Goal: Find specific page/section: Find specific page/section

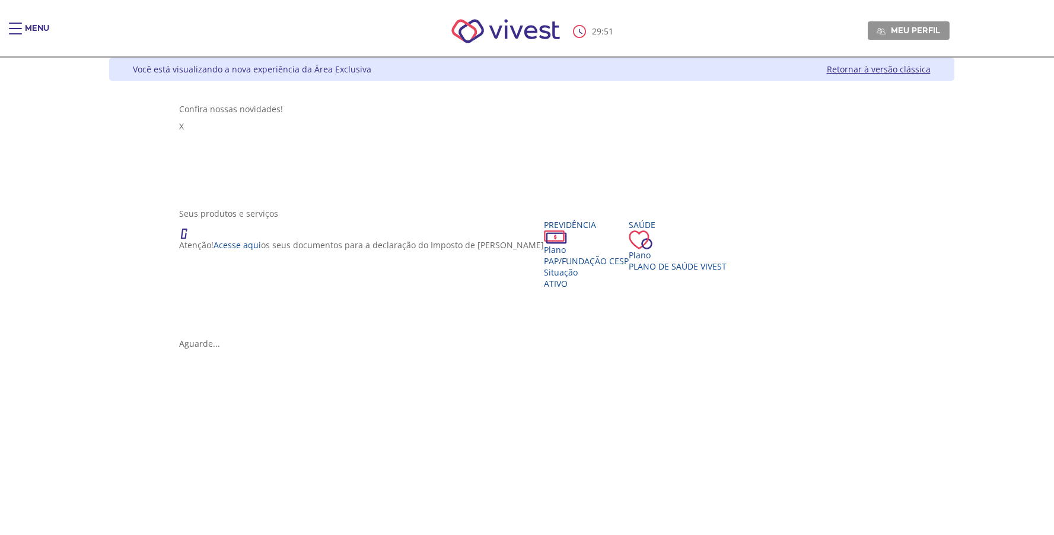
click at [179, 224] on div "Vivest" at bounding box center [361, 229] width 365 height 20
click at [214, 248] on link "Acesse aqui" at bounding box center [237, 244] width 47 height 11
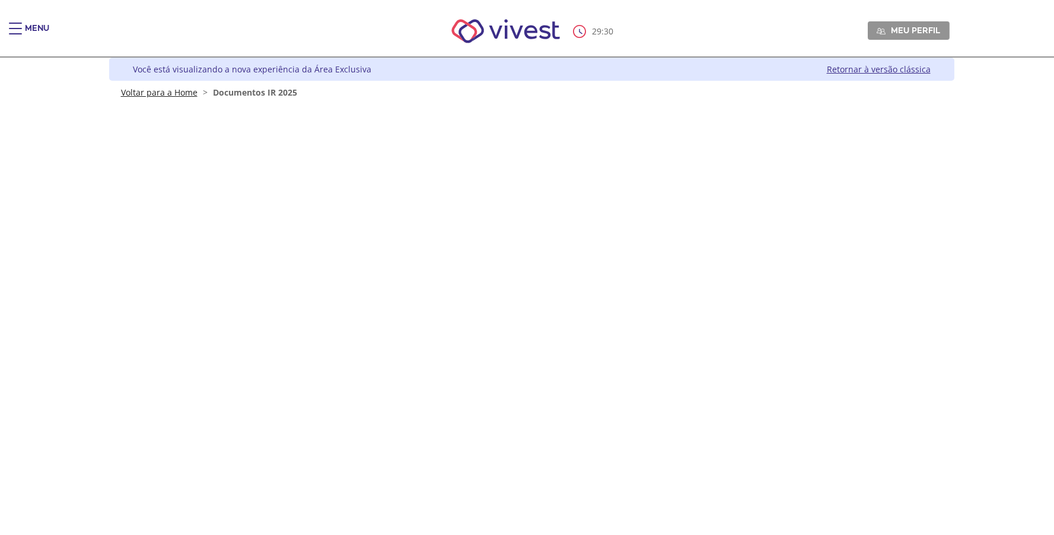
click at [165, 93] on link "Voltar para a Home" at bounding box center [159, 92] width 77 height 11
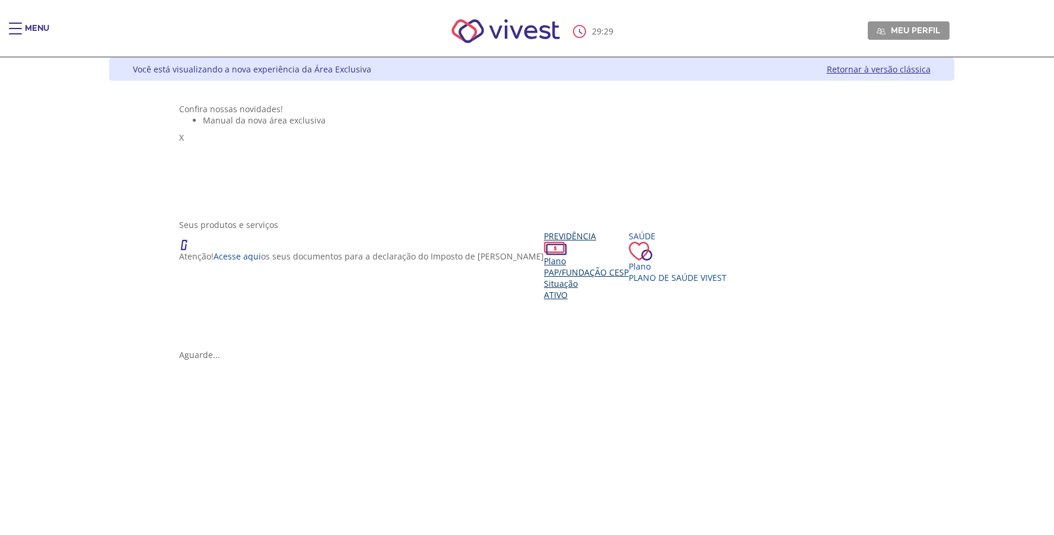
click at [544, 266] on div "Plano" at bounding box center [586, 260] width 85 height 11
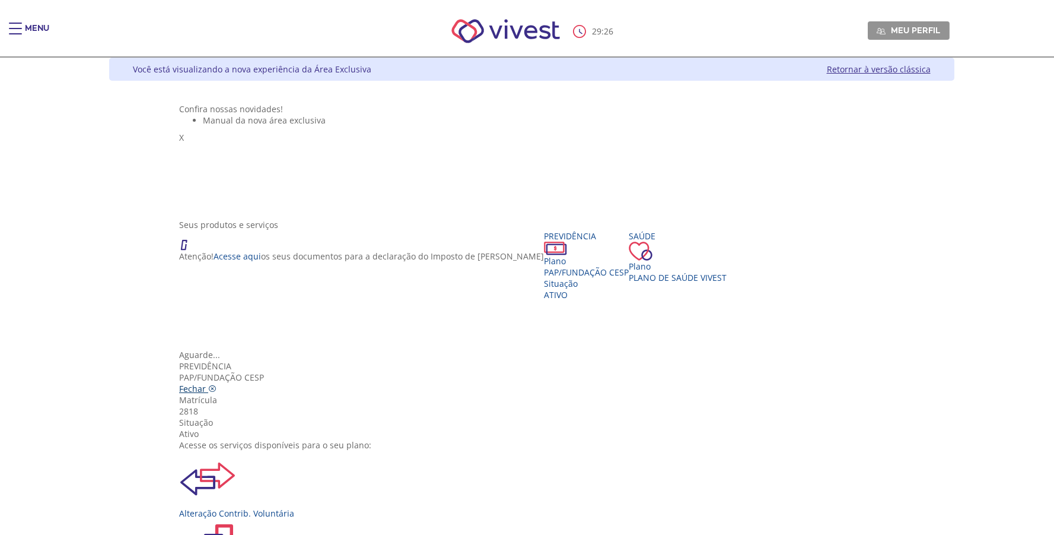
click at [217, 384] on icon "Vivest" at bounding box center [212, 388] width 8 height 8
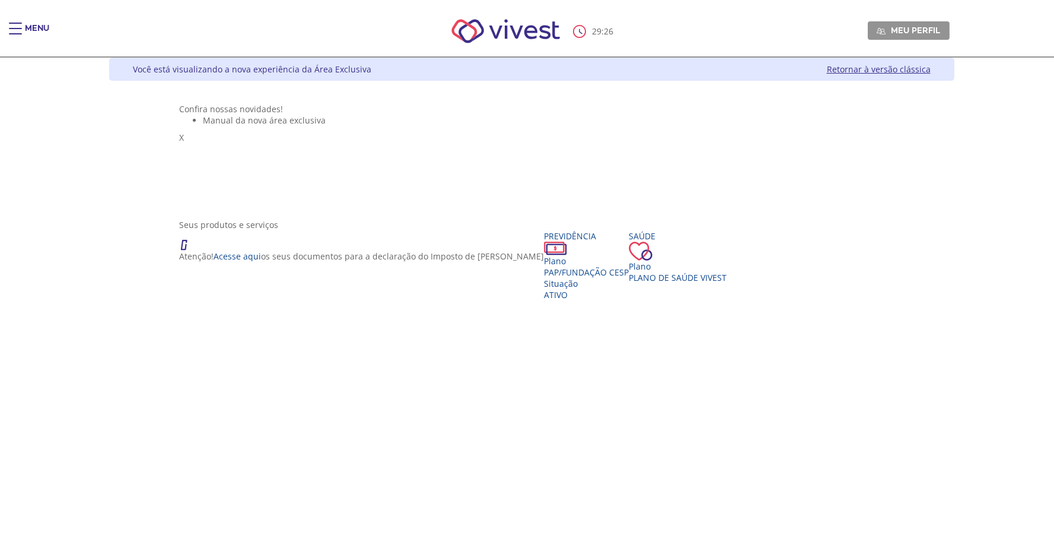
click at [931, 71] on link "Retornar à versão clássica" at bounding box center [879, 68] width 104 height 11
